Goal: Task Accomplishment & Management: Complete application form

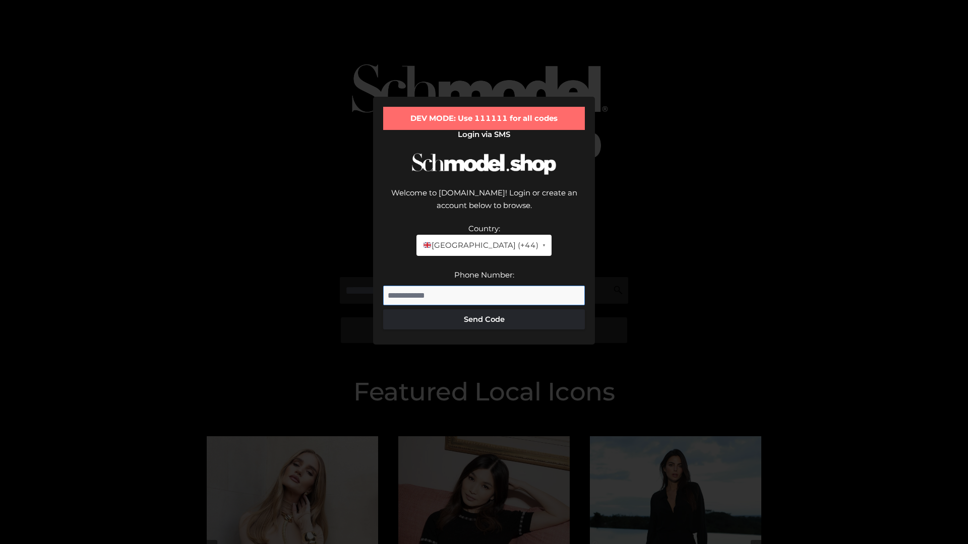
click at [484, 286] on input "Phone Number:" at bounding box center [484, 296] width 202 height 20
type input "**********"
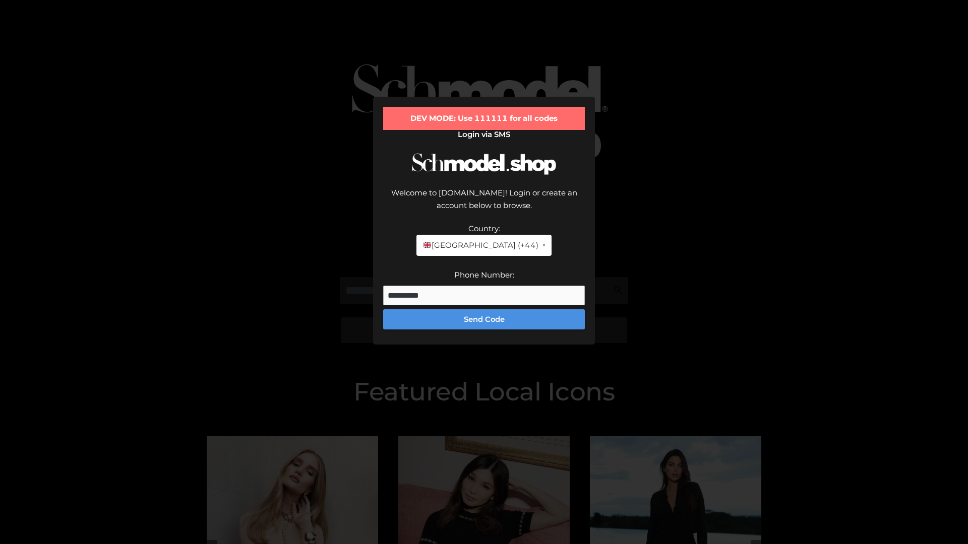
click at [484, 310] on button "Send Code" at bounding box center [484, 320] width 202 height 20
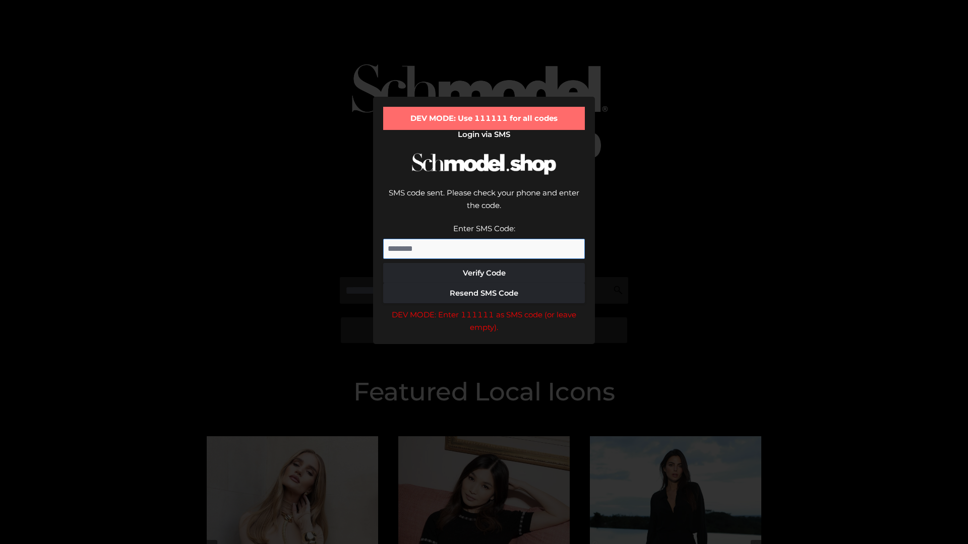
click at [484, 239] on input "Enter SMS Code:" at bounding box center [484, 249] width 202 height 20
type input "******"
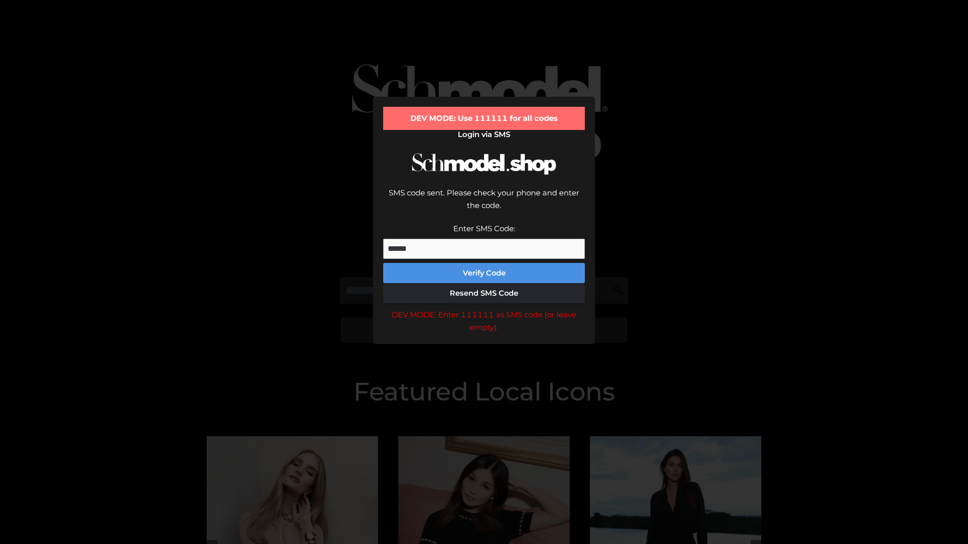
click at [484, 263] on button "Verify Code" at bounding box center [484, 273] width 202 height 20
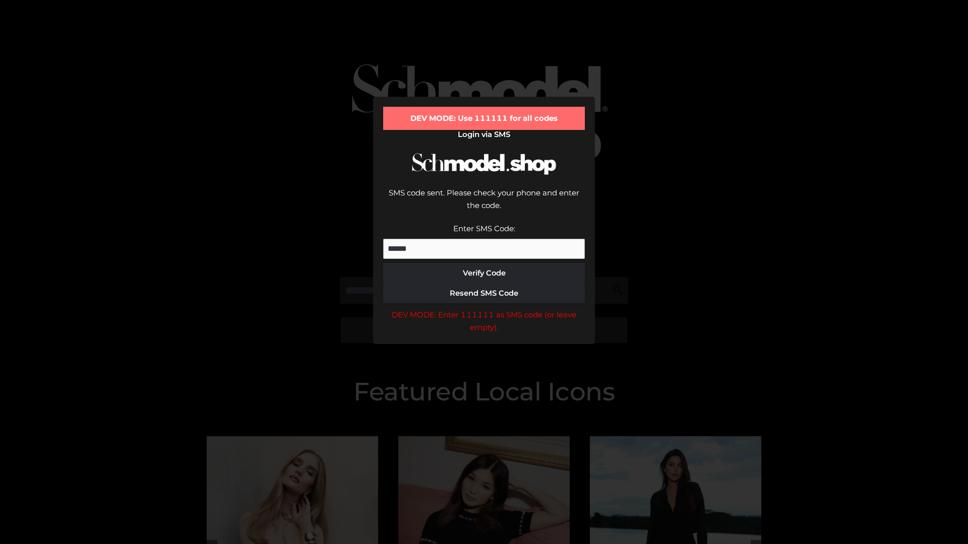
click at [484, 309] on div "DEV MODE: Enter 111111 as SMS code (or leave empty)." at bounding box center [484, 322] width 202 height 26
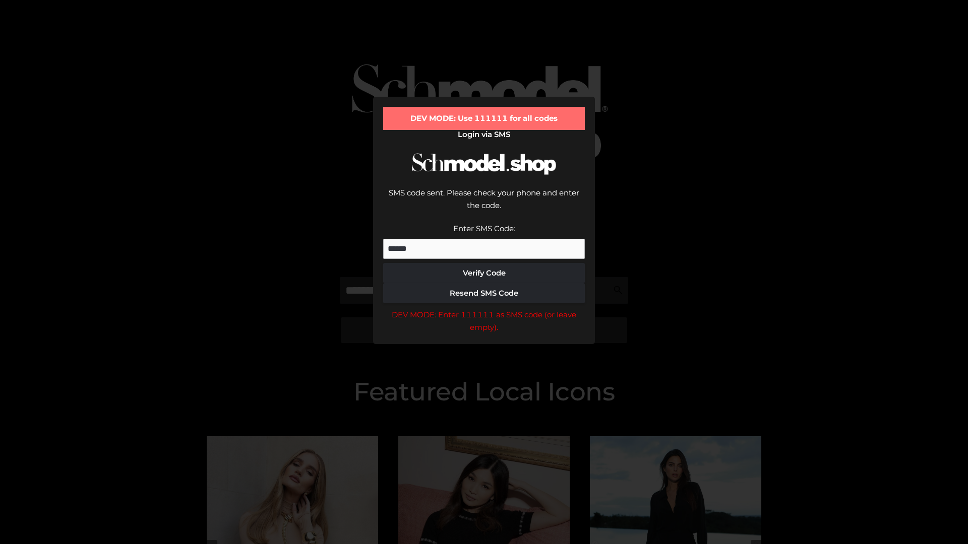
click at [484, 309] on div "DEV MODE: Enter 111111 as SMS code (or leave empty)." at bounding box center [484, 322] width 202 height 26
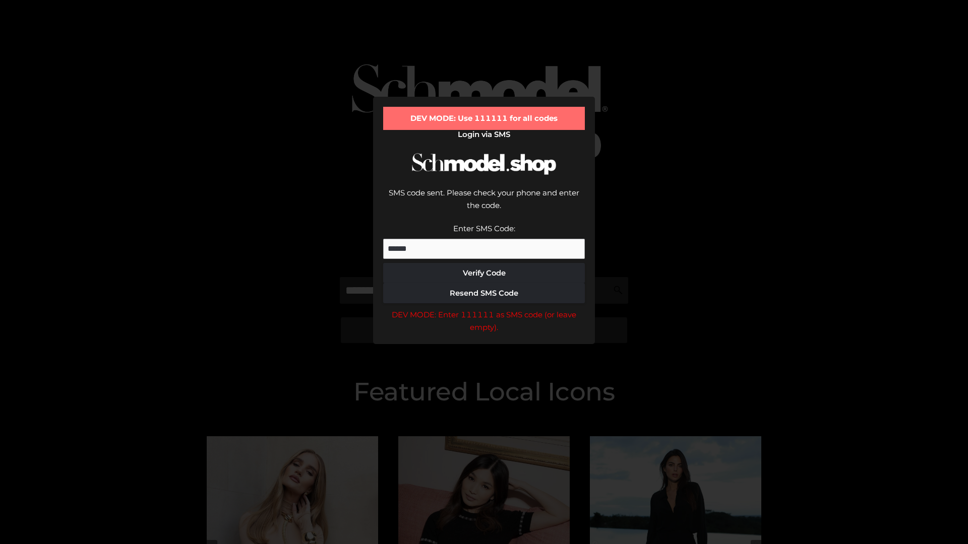
click at [484, 309] on div "DEV MODE: Enter 111111 as SMS code (or leave empty)." at bounding box center [484, 322] width 202 height 26
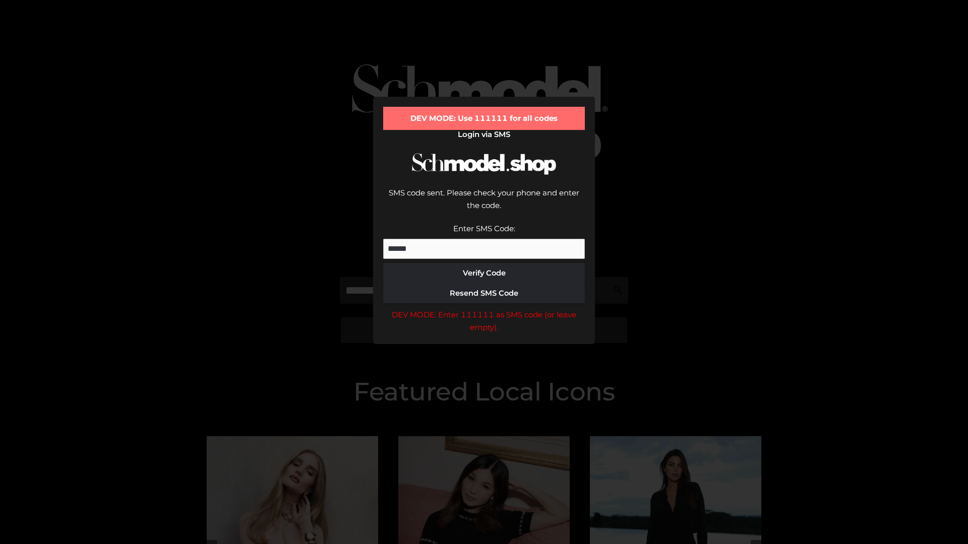
click at [484, 309] on div "DEV MODE: Enter 111111 as SMS code (or leave empty)." at bounding box center [484, 322] width 202 height 26
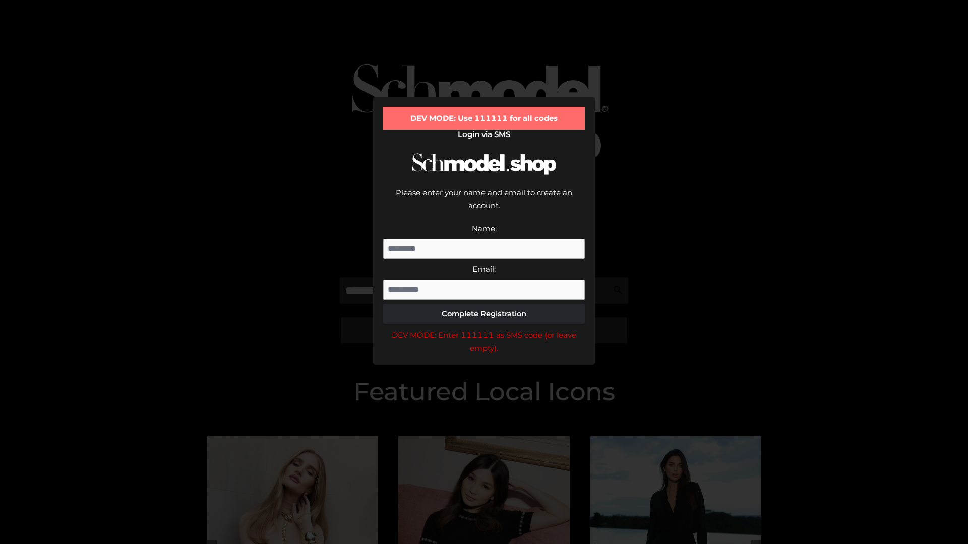
click at [484, 329] on div "DEV MODE: Enter 111111 as SMS code (or leave empty)." at bounding box center [484, 342] width 202 height 26
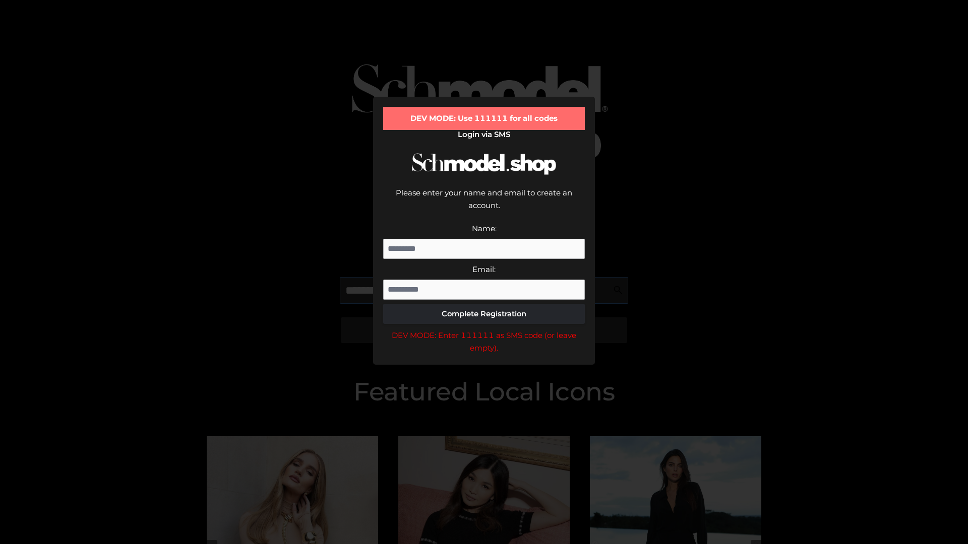
scroll to position [0, 1]
click at [484, 329] on div "DEV MODE: Enter 111111 as SMS code (or leave empty)." at bounding box center [484, 342] width 202 height 26
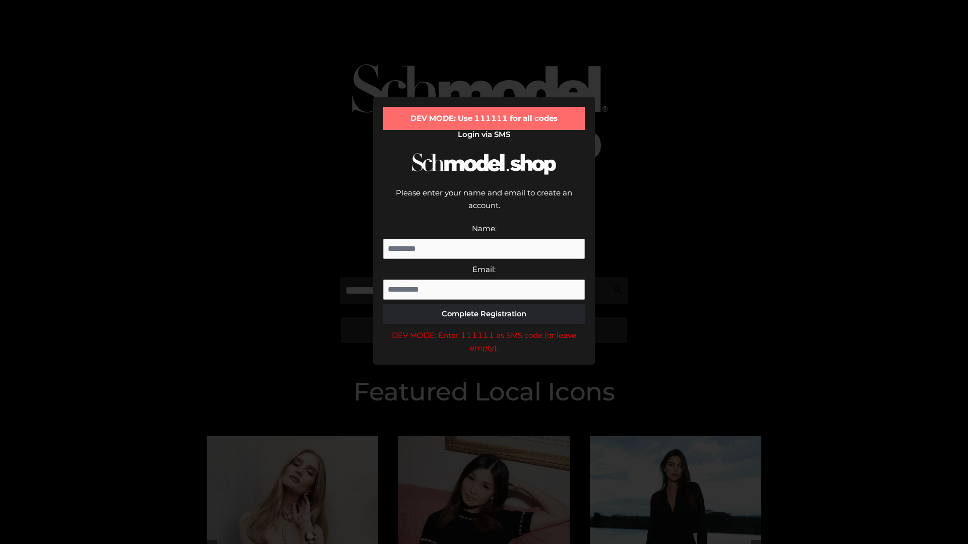
click at [484, 329] on div "DEV MODE: Enter 111111 as SMS code (or leave empty)." at bounding box center [484, 342] width 202 height 26
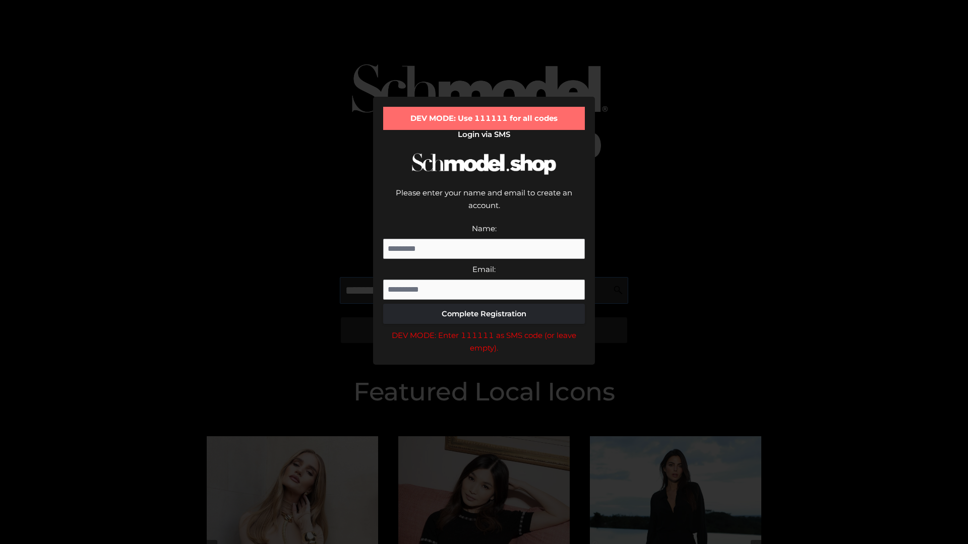
scroll to position [0, 62]
click at [484, 329] on div "DEV MODE: Enter 111111 as SMS code (or leave empty)." at bounding box center [484, 342] width 202 height 26
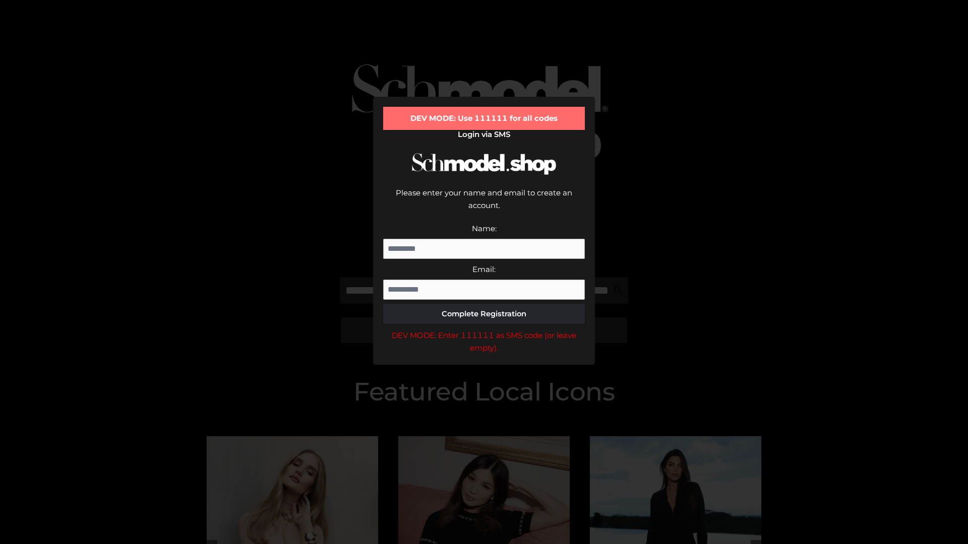
click at [484, 329] on div "DEV MODE: Enter 111111 as SMS code (or leave empty)." at bounding box center [484, 342] width 202 height 26
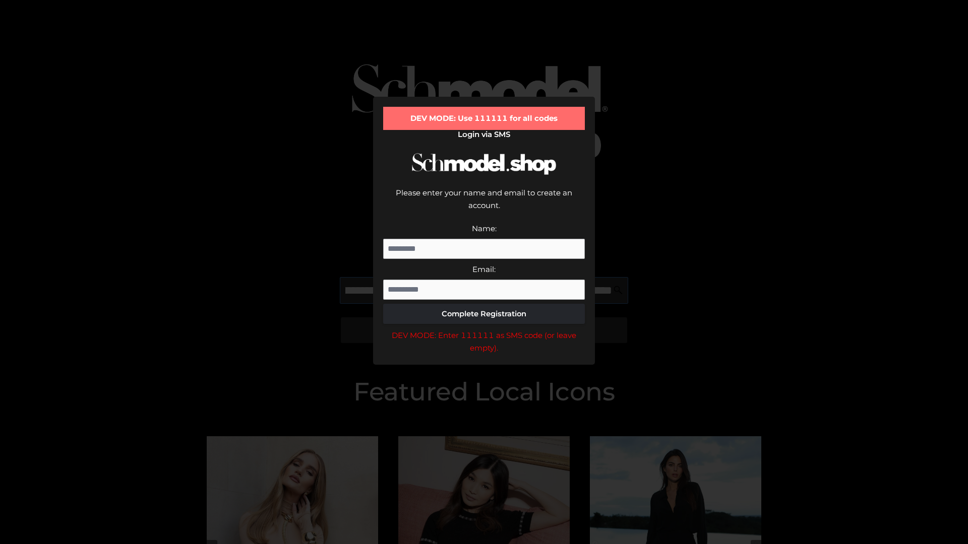
scroll to position [0, 125]
click at [484, 329] on div "DEV MODE: Enter 111111 as SMS code (or leave empty)." at bounding box center [484, 342] width 202 height 26
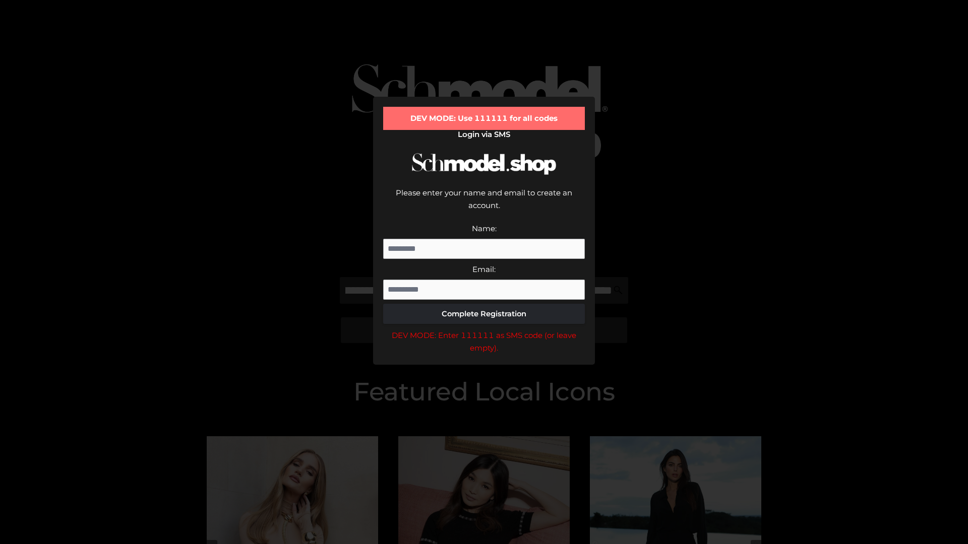
click at [484, 329] on div "DEV MODE: Enter 111111 as SMS code (or leave empty)." at bounding box center [484, 342] width 202 height 26
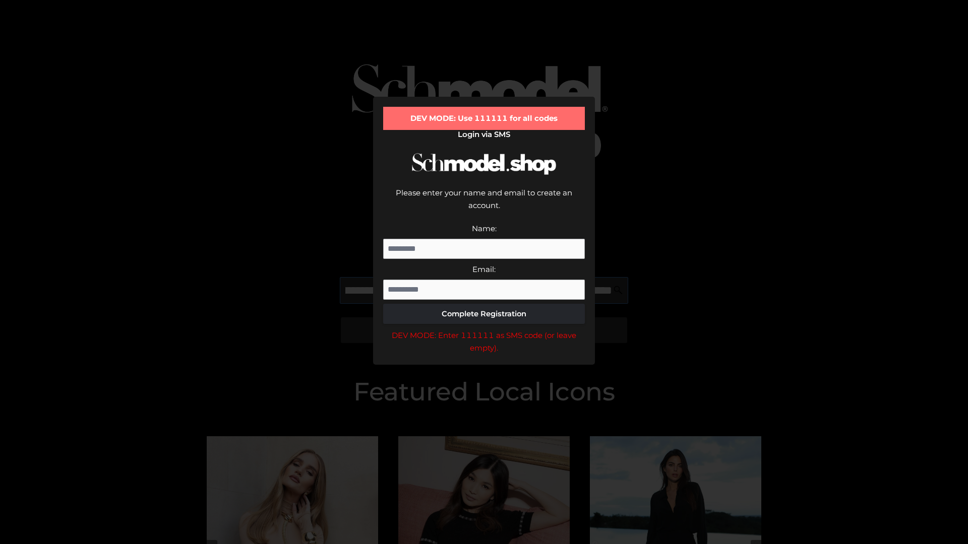
scroll to position [0, 183]
click at [484, 329] on div "DEV MODE: Enter 111111 as SMS code (or leave empty)." at bounding box center [484, 342] width 202 height 26
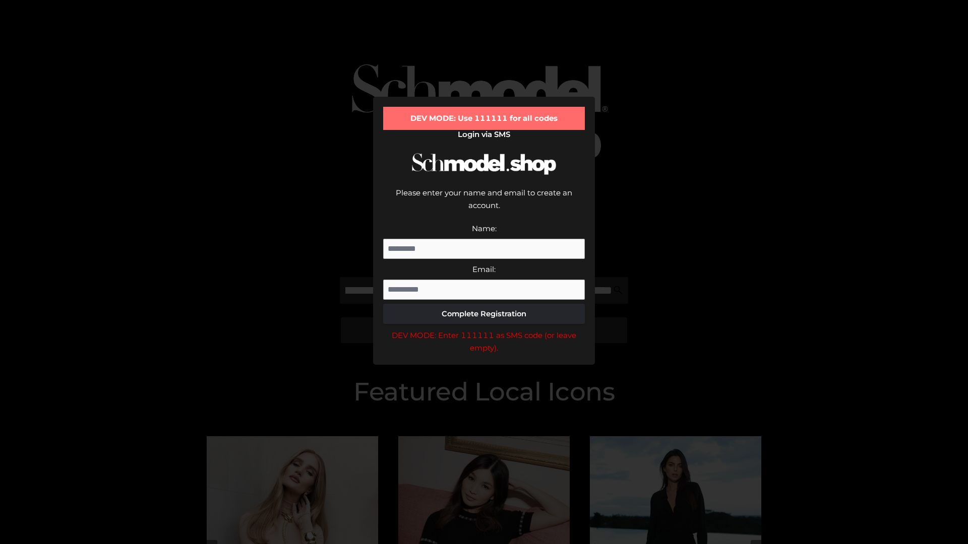
click at [484, 329] on div "DEV MODE: Enter 111111 as SMS code (or leave empty)." at bounding box center [484, 342] width 202 height 26
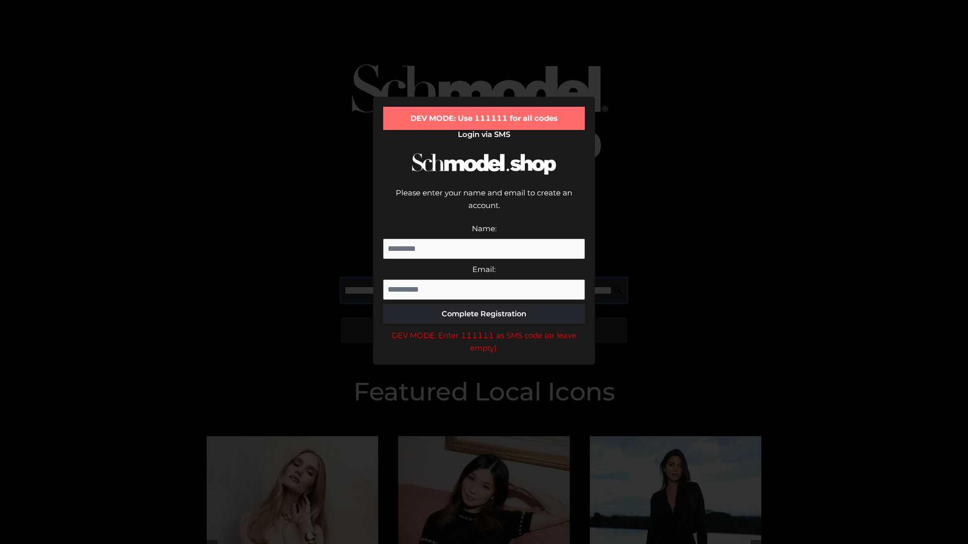
scroll to position [0, 244]
click at [484, 329] on div "DEV MODE: Enter 111111 as SMS code (or leave empty)." at bounding box center [484, 342] width 202 height 26
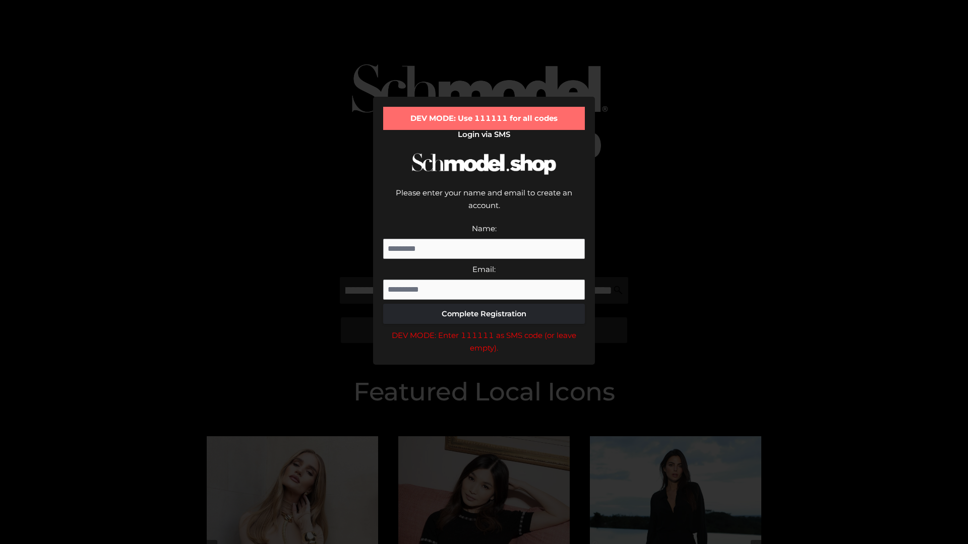
click at [484, 329] on div "DEV MODE: Enter 111111 as SMS code (or leave empty)." at bounding box center [484, 342] width 202 height 26
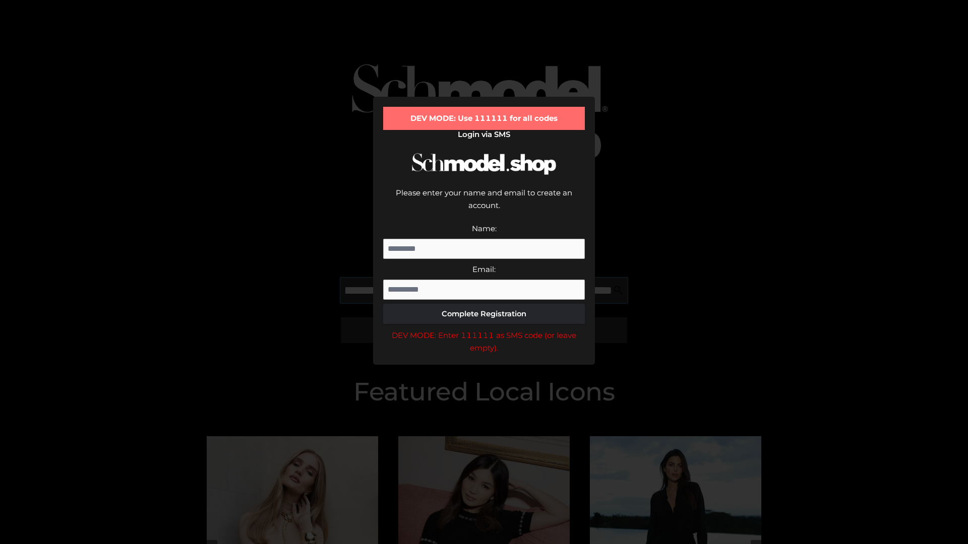
scroll to position [0, 308]
click at [484, 329] on div "DEV MODE: Enter 111111 as SMS code (or leave empty)." at bounding box center [484, 342] width 202 height 26
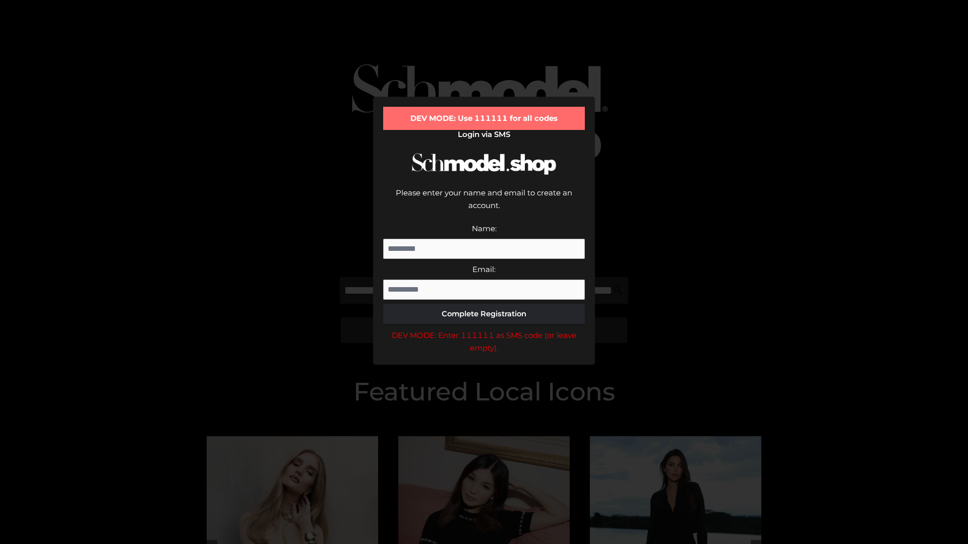
click at [484, 329] on div "DEV MODE: Enter 111111 as SMS code (or leave empty)." at bounding box center [484, 342] width 202 height 26
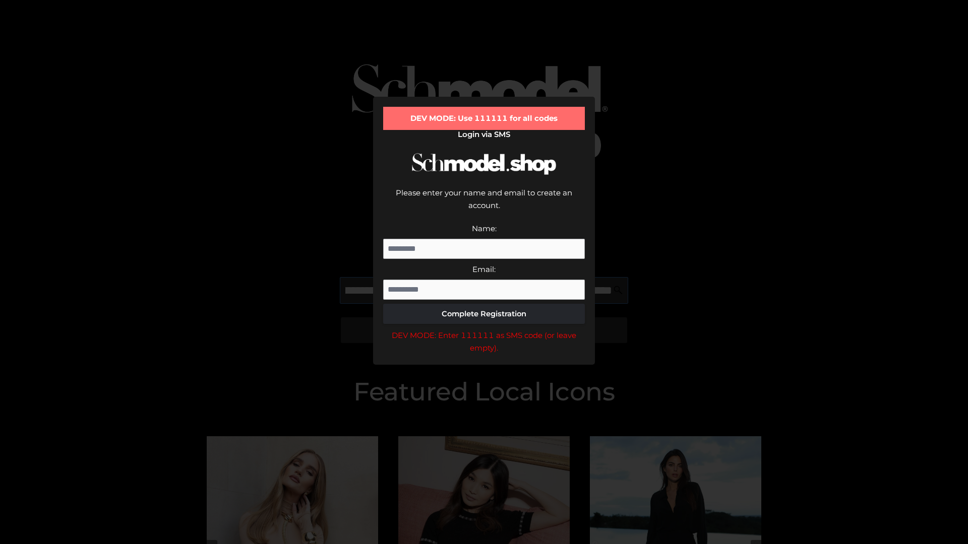
scroll to position [0, 366]
click at [484, 329] on div "DEV MODE: Enter 111111 as SMS code (or leave empty)." at bounding box center [484, 342] width 202 height 26
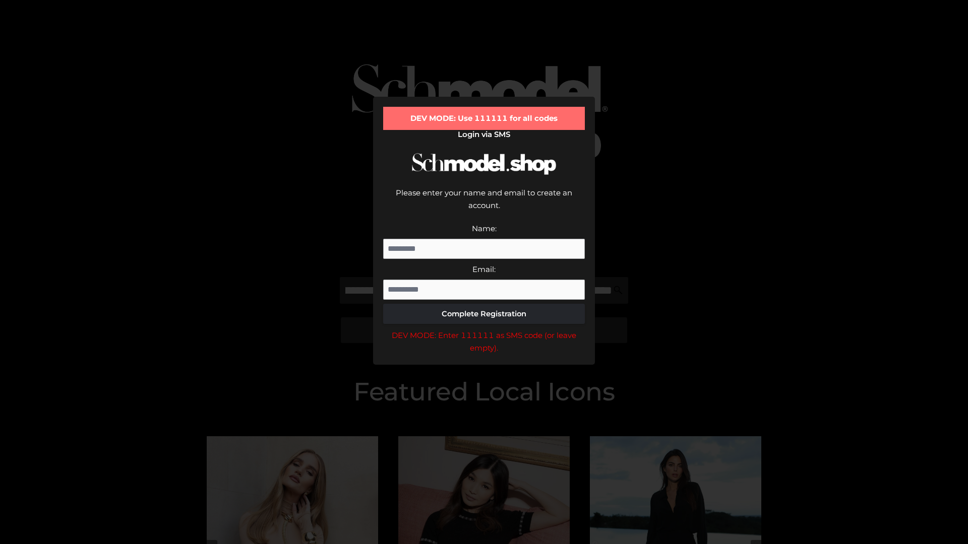
click at [484, 329] on div "DEV MODE: Enter 111111 as SMS code (or leave empty)." at bounding box center [484, 342] width 202 height 26
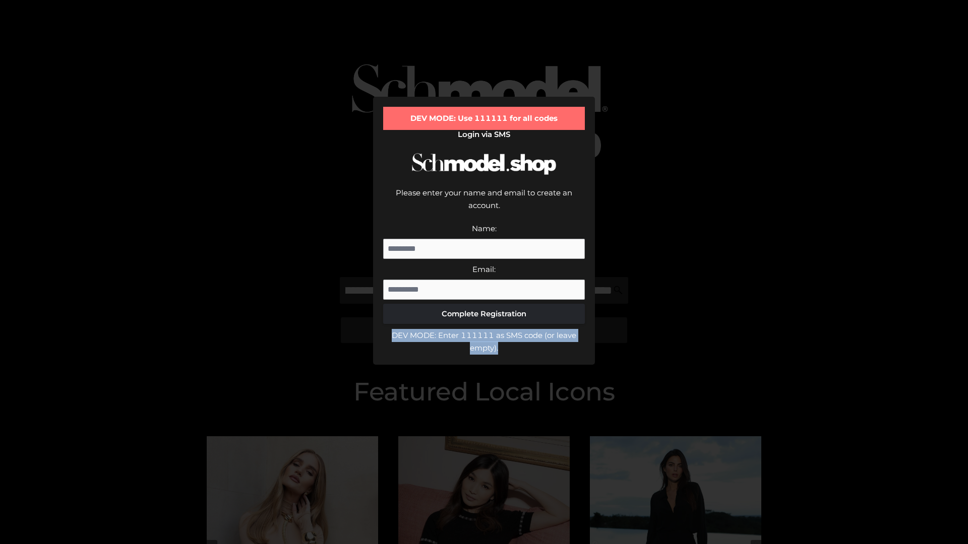
scroll to position [0, 0]
type input "**********"
